Goal: Information Seeking & Learning: Learn about a topic

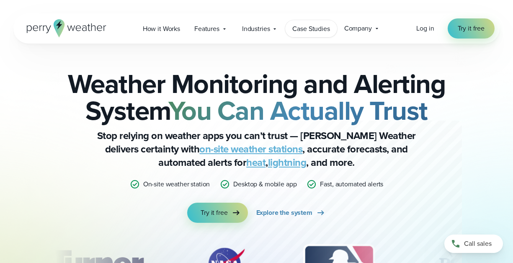
click at [317, 28] on span "Case Studies" at bounding box center [310, 29] width 37 height 10
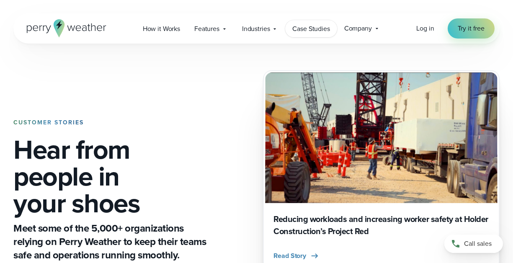
click at [318, 28] on span "Case Studies" at bounding box center [310, 29] width 37 height 10
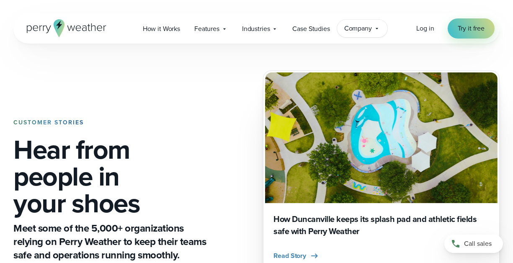
click at [378, 26] on icon at bounding box center [376, 28] width 7 height 7
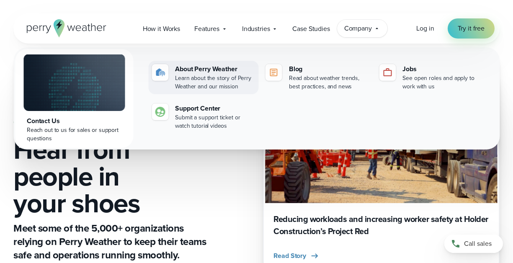
click at [207, 76] on div "Learn about the story of Perry Weather and our mission" at bounding box center [215, 82] width 80 height 17
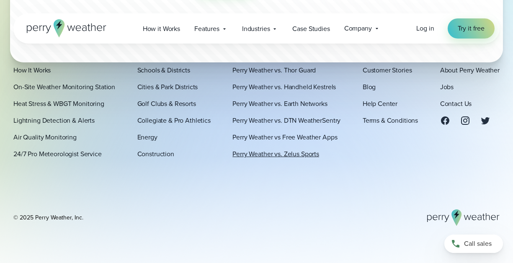
scroll to position [2442, 0]
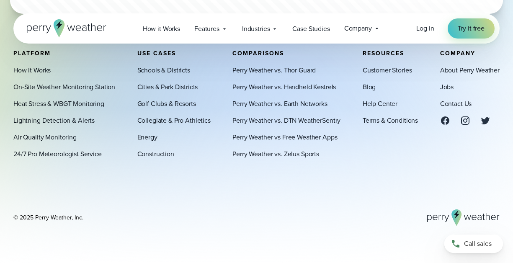
click at [270, 71] on link "Perry Weather vs. Thor Guard" at bounding box center [273, 70] width 83 height 10
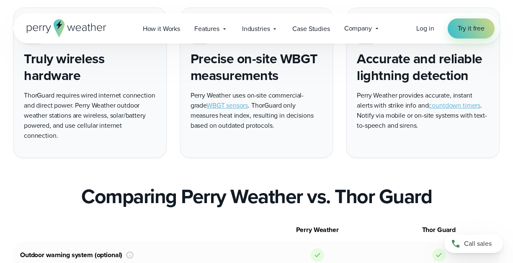
scroll to position [372, 0]
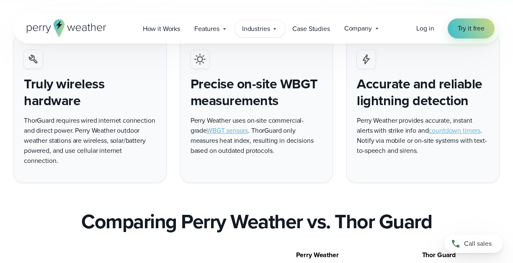
click at [273, 28] on icon at bounding box center [274, 29] width 7 height 7
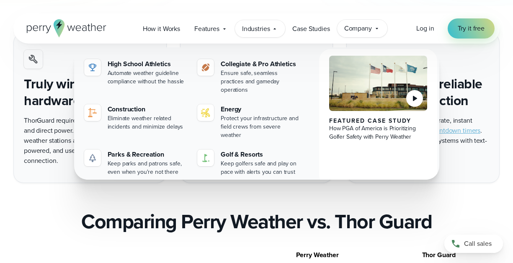
click at [379, 28] on icon at bounding box center [376, 28] width 7 height 7
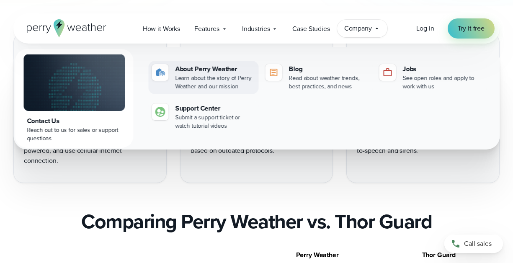
click at [206, 72] on div "About Perry Weather" at bounding box center [215, 69] width 80 height 10
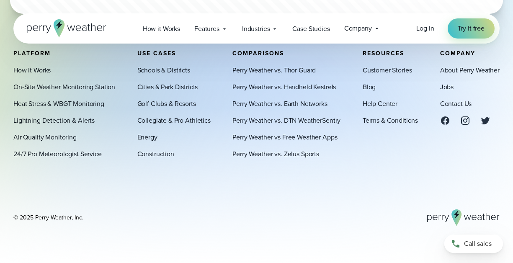
scroll to position [2439, 0]
click at [279, 120] on link "Perry Weather vs. DTN WeatherSentry" at bounding box center [286, 120] width 108 height 10
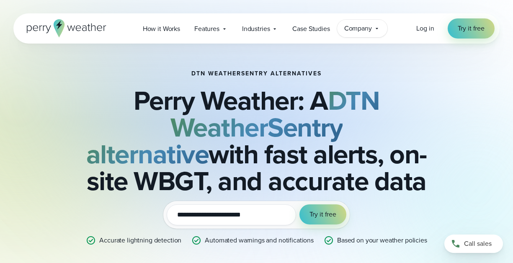
click at [374, 28] on icon at bounding box center [376, 28] width 7 height 7
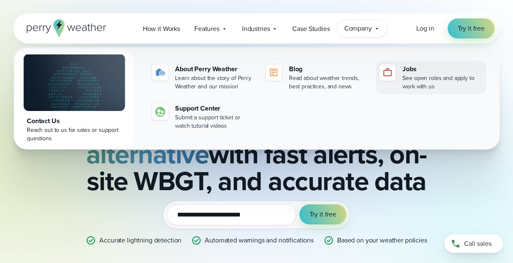
click at [410, 75] on div "See open roles and apply to work with us" at bounding box center [442, 82] width 80 height 17
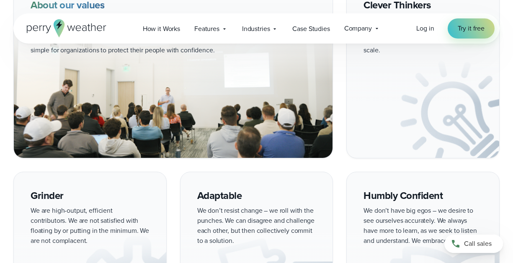
scroll to position [815, 0]
